Goal: Entertainment & Leisure: Consume media (video, audio)

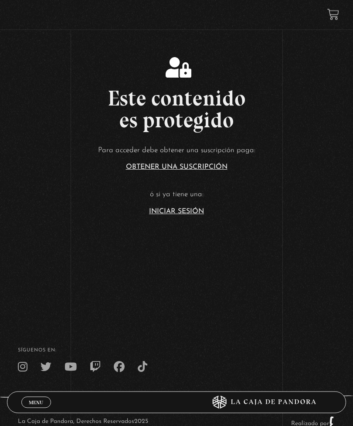
scroll to position [201, 0]
click at [192, 215] on link "Iniciar Sesión" at bounding box center [176, 211] width 55 height 7
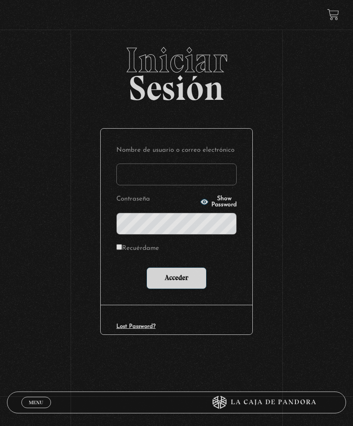
click at [205, 178] on input "Nombre de usuario o correo electrónico" at bounding box center [176, 175] width 120 height 22
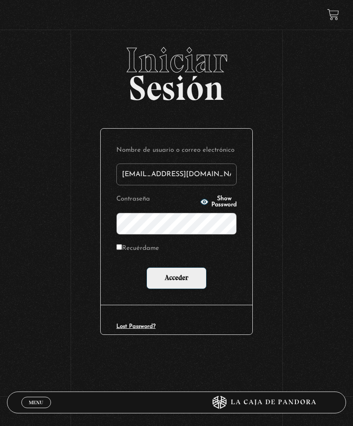
type input "baleskavb@yahoo.com"
click at [155, 250] on label "Recuérdame" at bounding box center [137, 249] width 43 height 13
click at [122, 250] on input "Recuérdame" at bounding box center [119, 247] width 6 height 6
checkbox input "true"
click at [185, 284] on input "Acceder" at bounding box center [177, 278] width 60 height 22
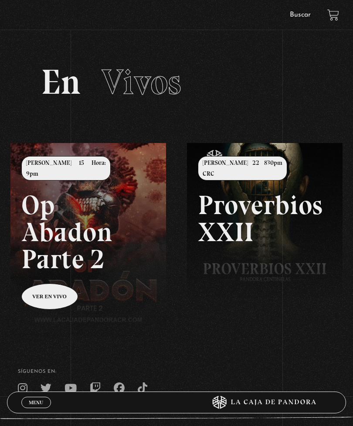
click at [45, 400] on link "Menu Cerrar" at bounding box center [36, 402] width 30 height 11
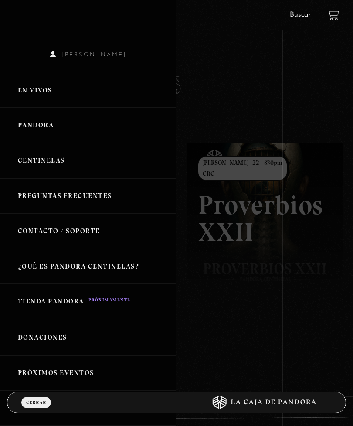
click at [68, 130] on link "Pandora" at bounding box center [88, 125] width 177 height 35
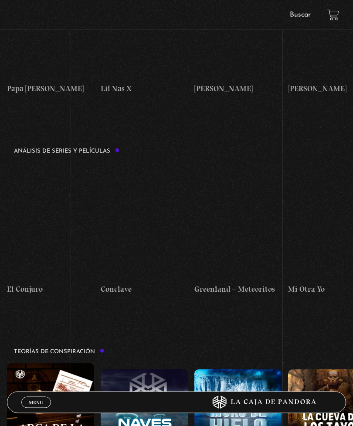
scroll to position [1250, 0]
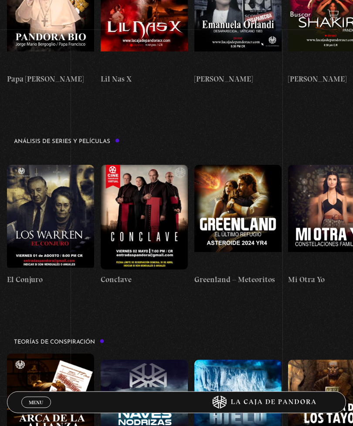
click at [58, 171] on figure at bounding box center [50, 217] width 87 height 105
